Goal: Task Accomplishment & Management: Complete application form

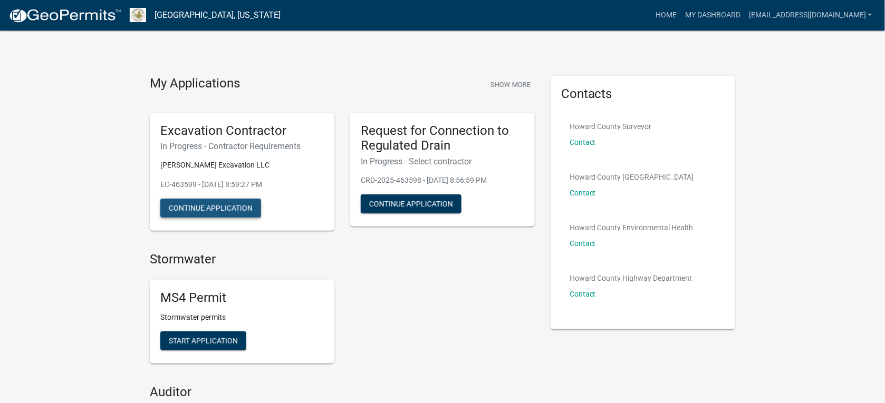
click at [227, 211] on button "Continue Application" at bounding box center [210, 208] width 101 height 19
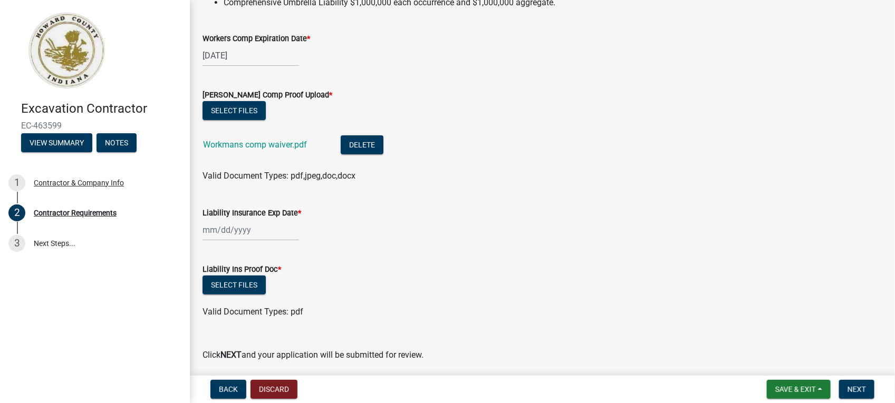
scroll to position [198, 0]
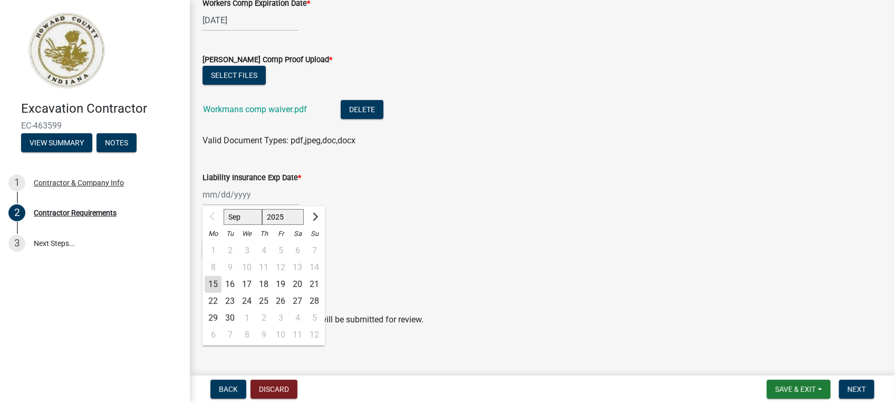
click at [268, 198] on div "Sep Oct Nov [DATE] 2026 2027 2028 2029 2030 2031 2032 2033 2034 2035 2036 2037 …" at bounding box center [251, 195] width 97 height 22
click at [271, 200] on input "Liability Insurance Exp Date *" at bounding box center [251, 195] width 97 height 22
type input "[DATE]"
click at [484, 214] on wm-data-entity-input "Liability Insurance Exp Date * [DATE] Sep Oct Nov [DATE] 2026 2027 2028 2029 20…" at bounding box center [543, 186] width 680 height 59
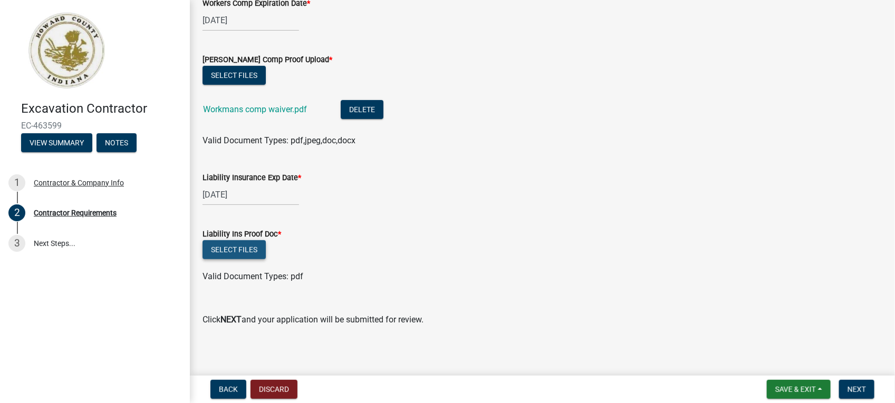
click at [249, 248] on button "Select files" at bounding box center [234, 249] width 63 height 19
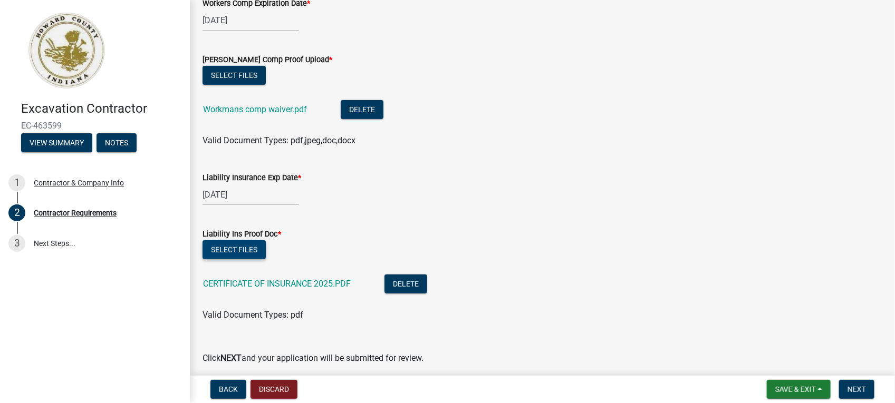
scroll to position [240, 0]
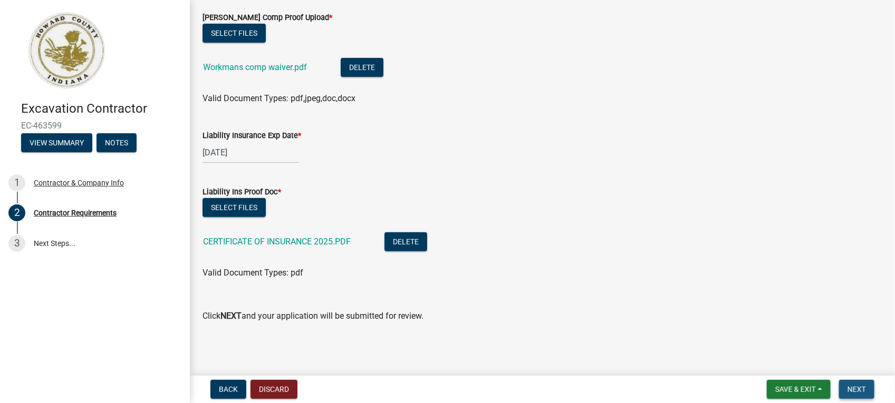
click at [858, 388] on span "Next" at bounding box center [857, 390] width 18 height 8
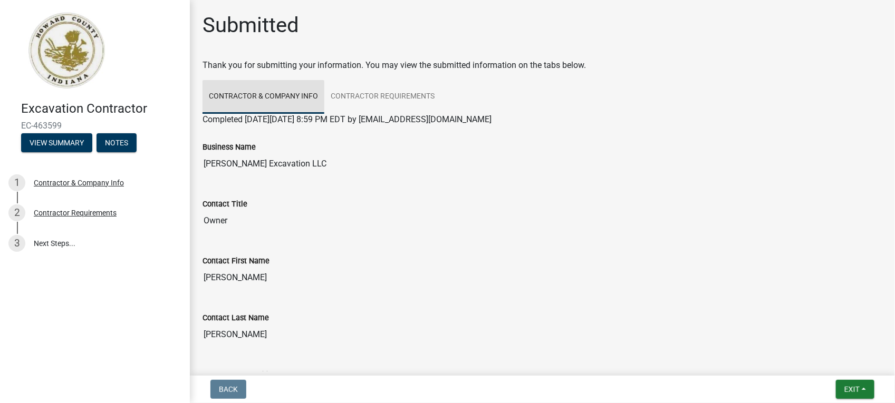
click at [230, 108] on link "Contractor & Company Info" at bounding box center [264, 97] width 122 height 34
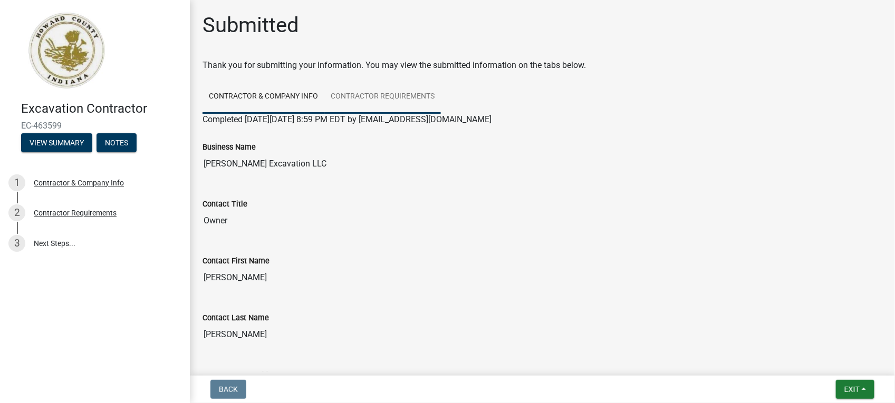
click at [359, 94] on link "Contractor Requirements" at bounding box center [382, 97] width 117 height 34
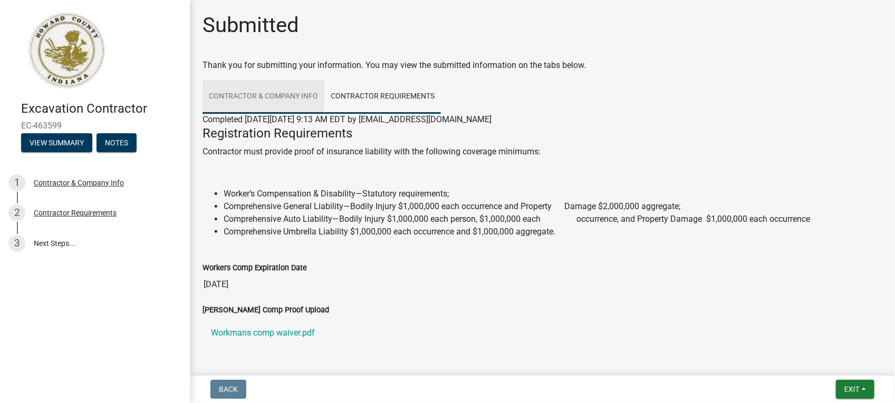
click at [249, 97] on link "Contractor & Company Info" at bounding box center [264, 97] width 122 height 34
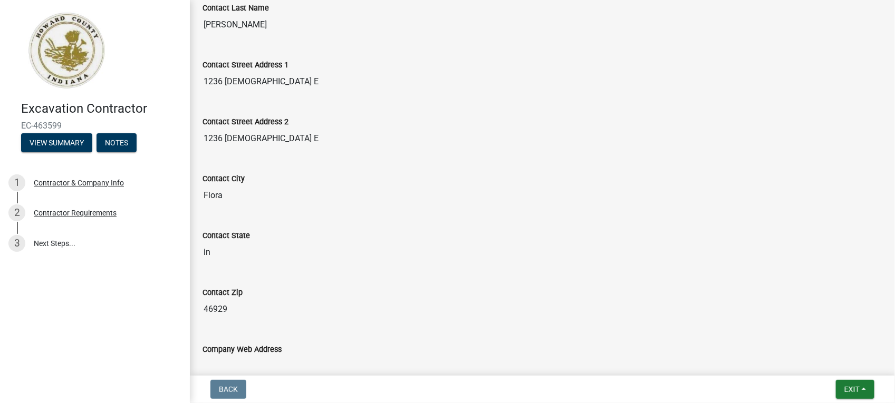
scroll to position [330, 0]
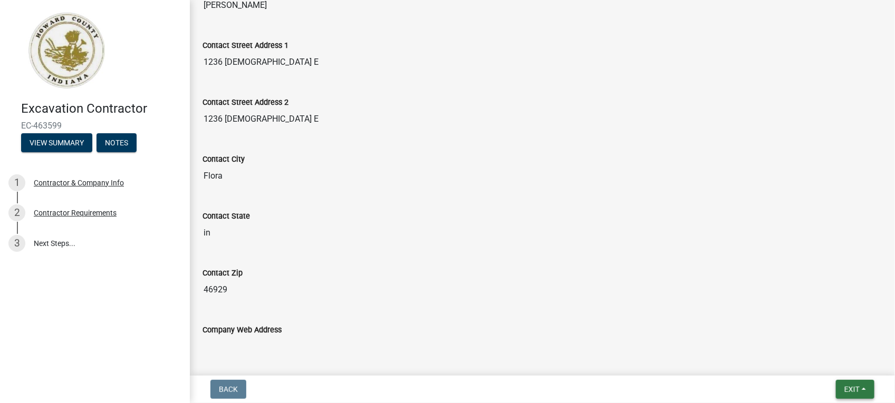
click at [847, 388] on span "Exit" at bounding box center [851, 390] width 15 height 8
click at [810, 363] on button "Save & Exit" at bounding box center [832, 362] width 84 height 25
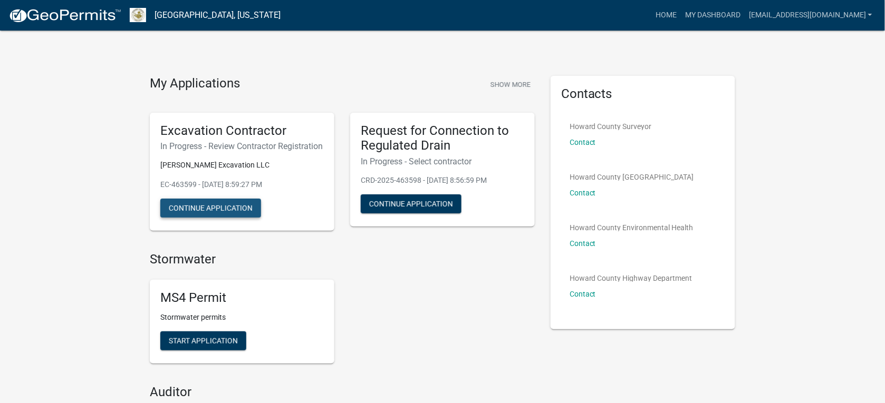
click at [219, 218] on button "Continue Application" at bounding box center [210, 208] width 101 height 19
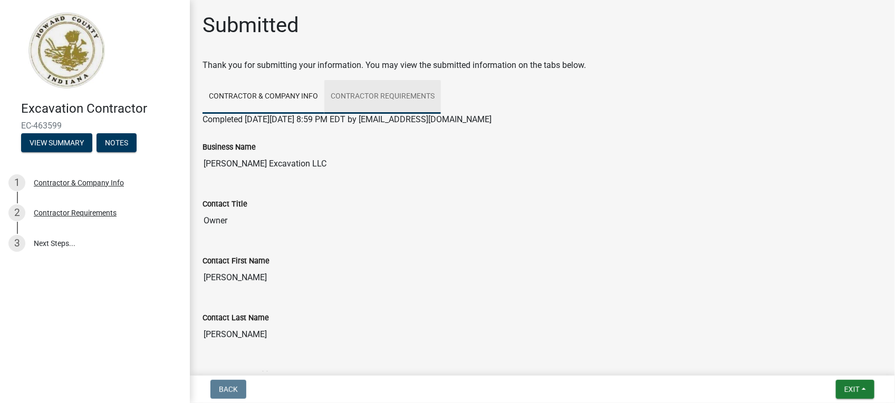
click at [376, 92] on link "Contractor Requirements" at bounding box center [382, 97] width 117 height 34
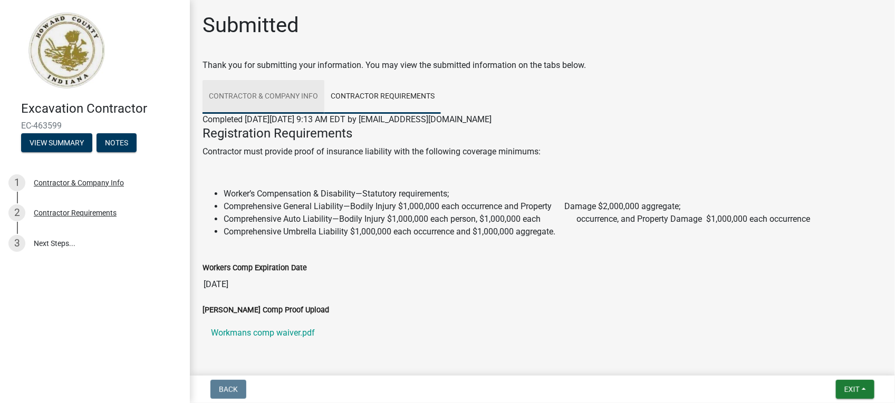
click at [233, 98] on link "Contractor & Company Info" at bounding box center [264, 97] width 122 height 34
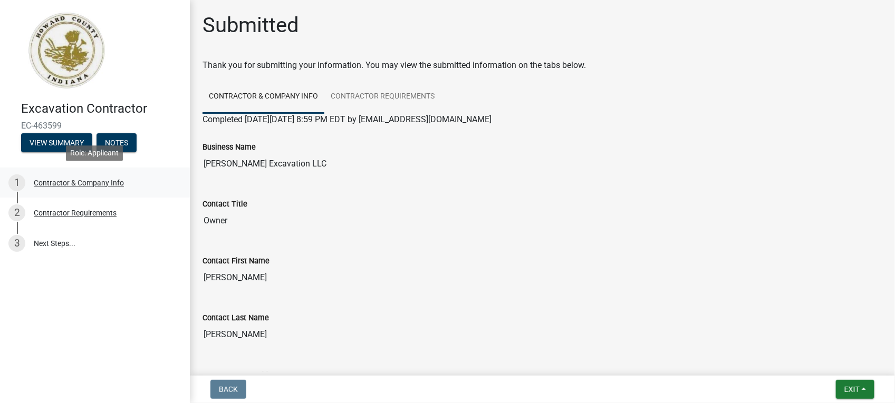
click at [63, 182] on div "Contractor & Company Info" at bounding box center [79, 182] width 90 height 7
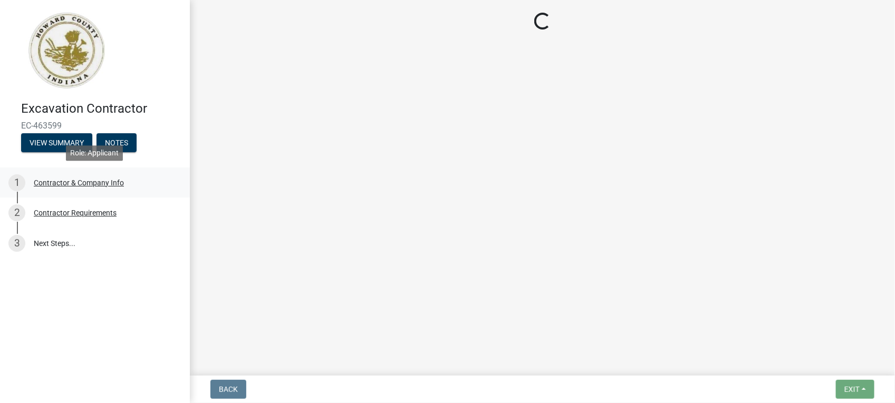
select select "in"
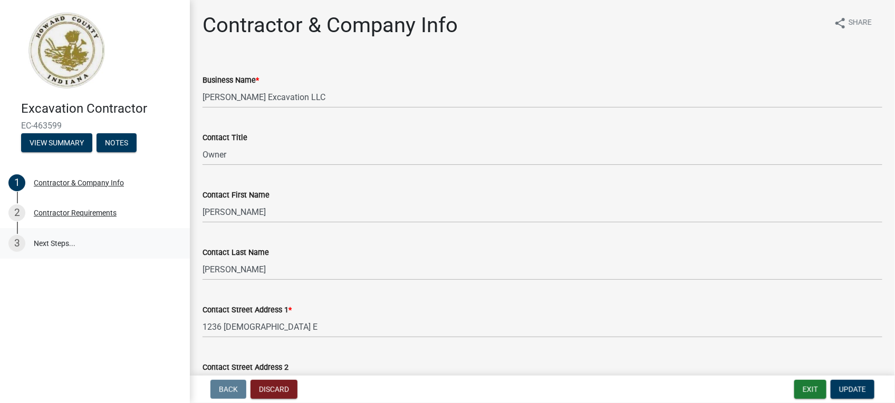
click at [56, 245] on link "3 Next Steps..." at bounding box center [95, 243] width 190 height 31
drag, startPoint x: 38, startPoint y: 246, endPoint x: 50, endPoint y: 244, distance: 11.8
click at [40, 246] on link "3 Next Steps..." at bounding box center [95, 243] width 190 height 31
click at [70, 214] on div "Contractor Requirements" at bounding box center [75, 212] width 83 height 7
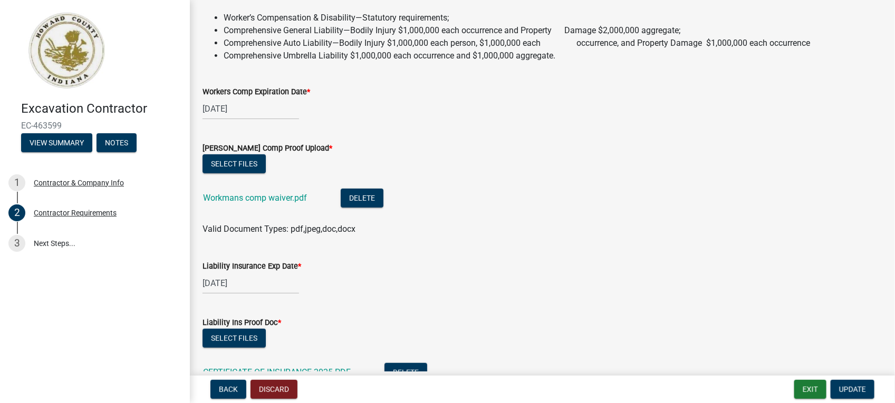
scroll to position [108, 0]
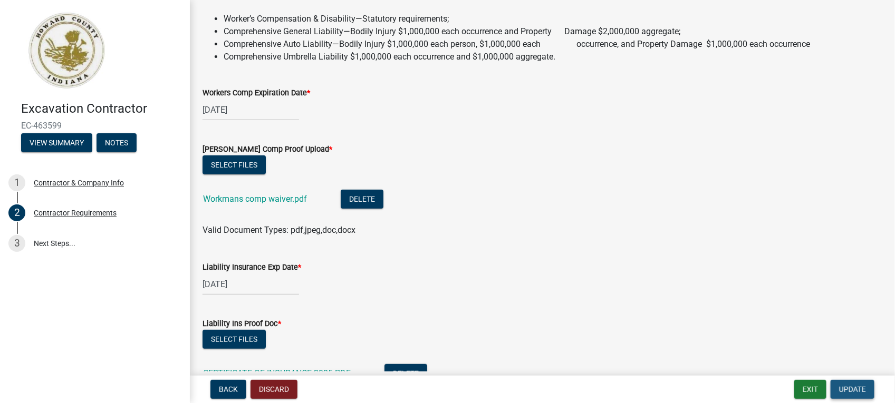
click at [845, 390] on span "Update" at bounding box center [852, 390] width 27 height 8
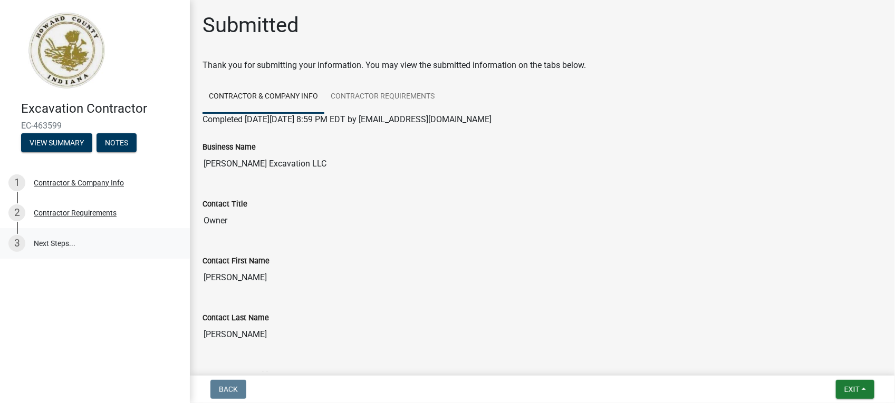
click at [56, 246] on link "3 Next Steps..." at bounding box center [95, 243] width 190 height 31
